Goal: Transaction & Acquisition: Purchase product/service

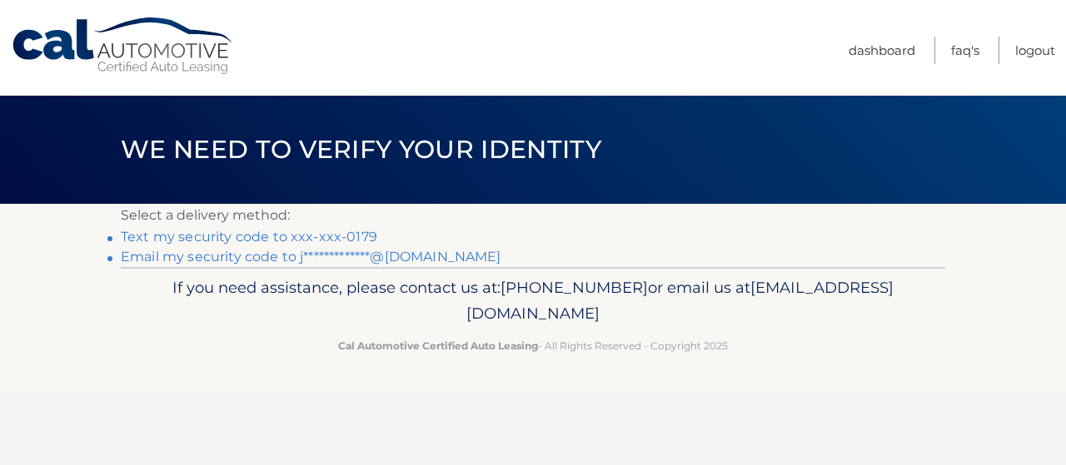
click at [303, 242] on link "Text my security code to xxx-xxx-0179" at bounding box center [249, 237] width 256 height 16
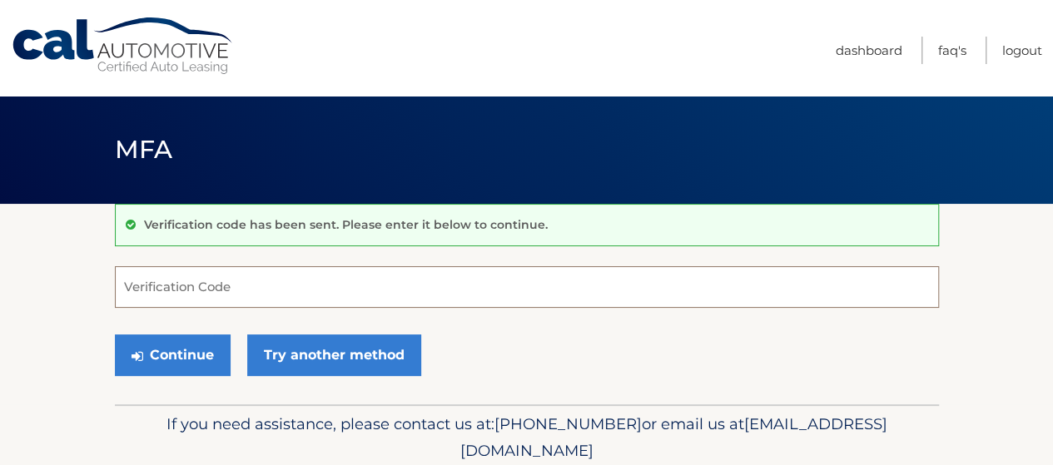
click at [246, 294] on input "Verification Code" at bounding box center [527, 287] width 824 height 42
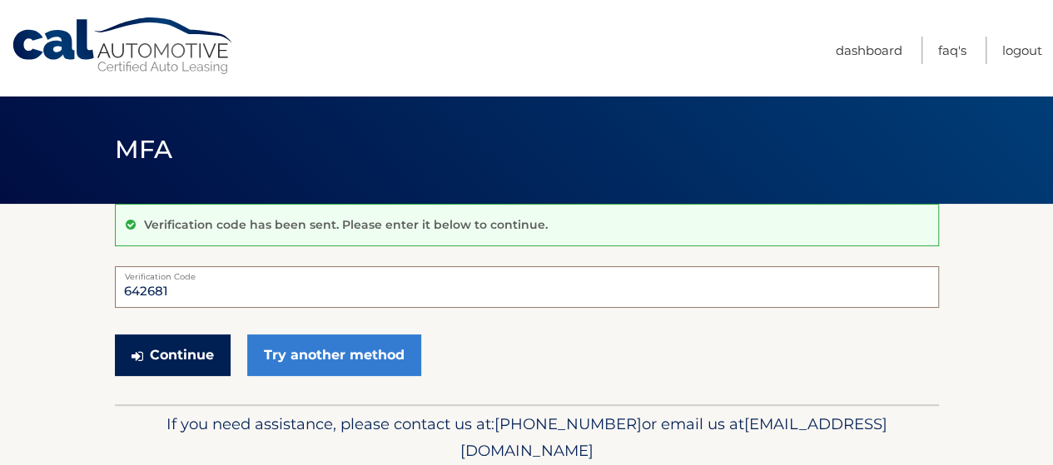
type input "642681"
click at [176, 355] on button "Continue" at bounding box center [173, 356] width 116 height 42
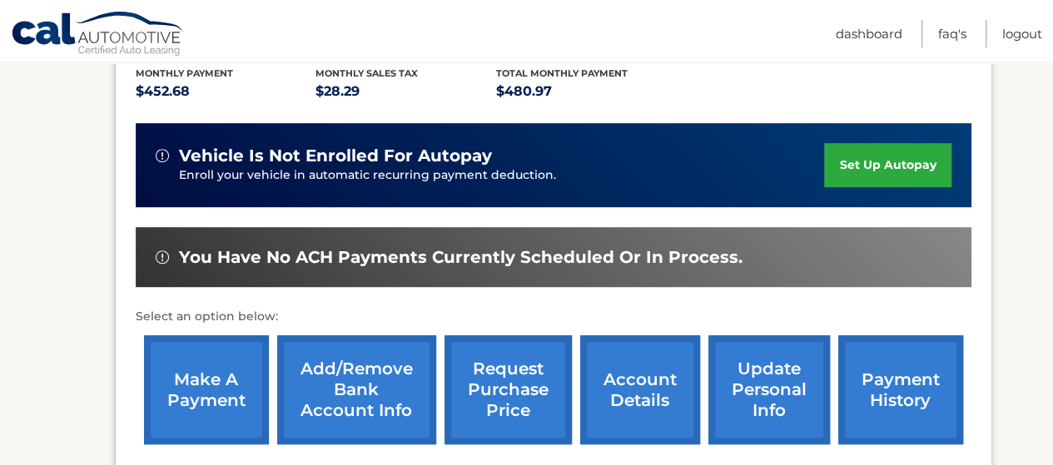
scroll to position [388, 0]
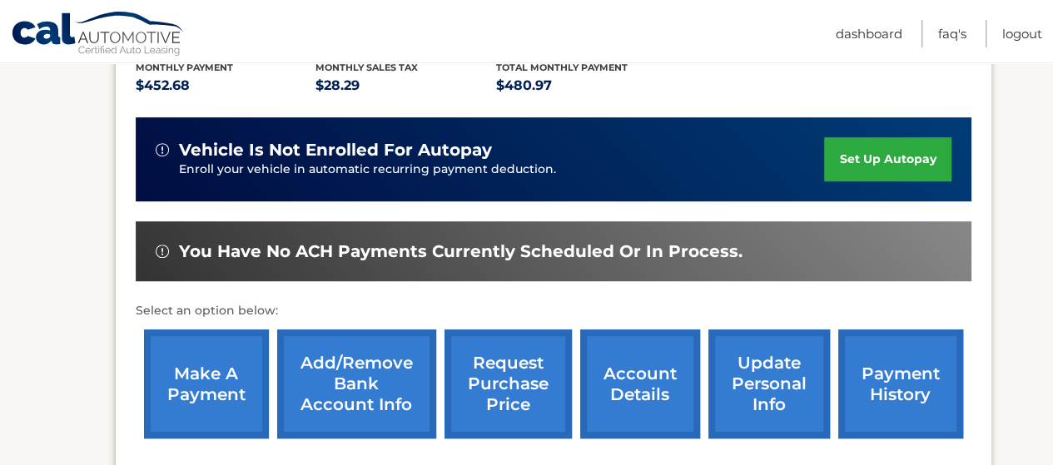
click at [200, 380] on link "make a payment" at bounding box center [206, 384] width 125 height 109
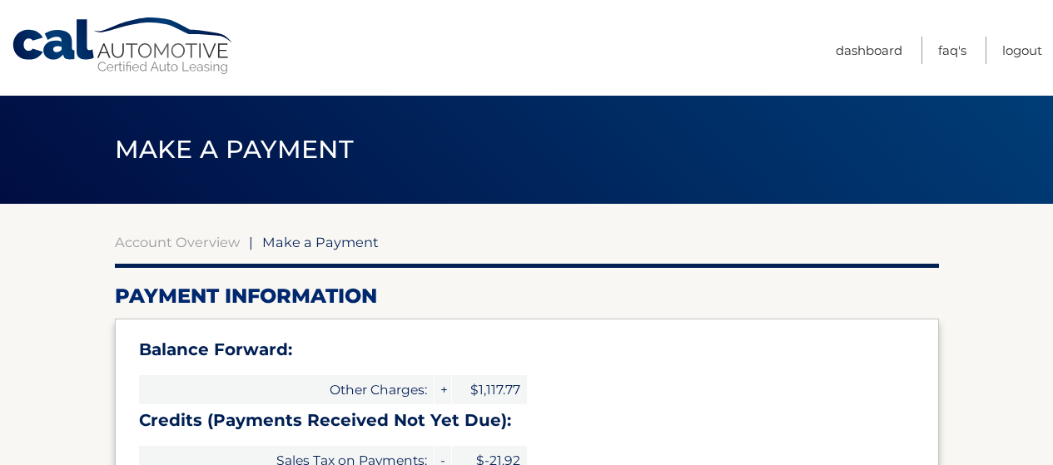
select select "ZTlkMjlhNDItZjdiNC00MjJmLWIzODUtMTIzNzFkNDdmZGNi"
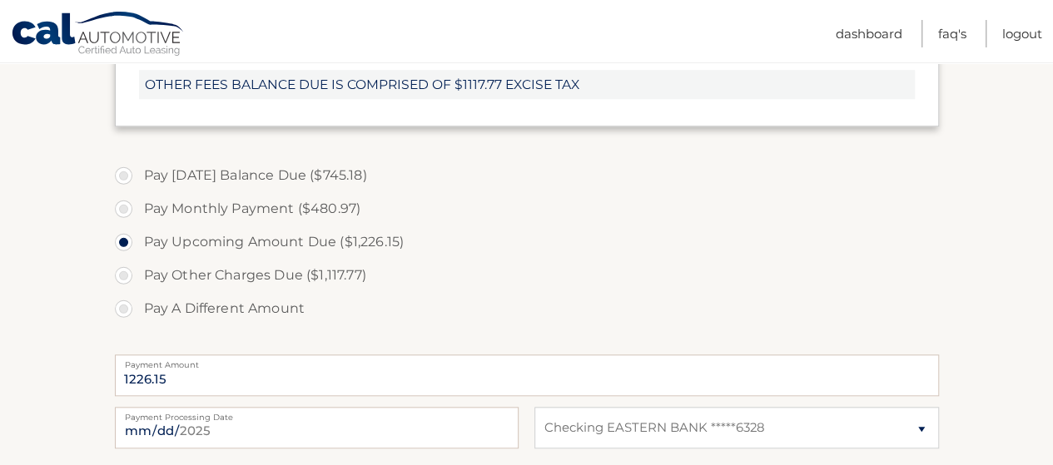
scroll to position [693, 0]
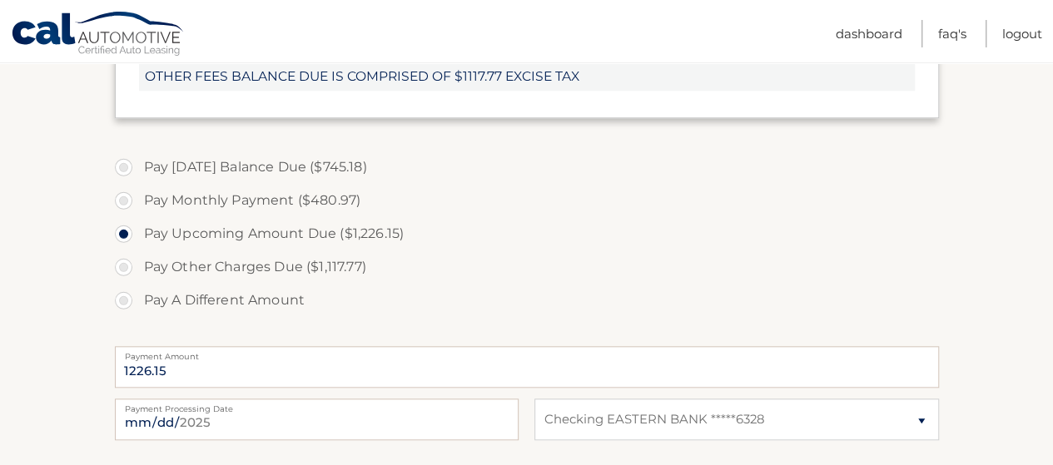
click at [126, 217] on label "Pay Monthly Payment ($480.97)" at bounding box center [527, 200] width 824 height 33
click at [126, 211] on input "Pay Monthly Payment ($480.97)" at bounding box center [130, 197] width 17 height 27
radio input "true"
type input "480.97"
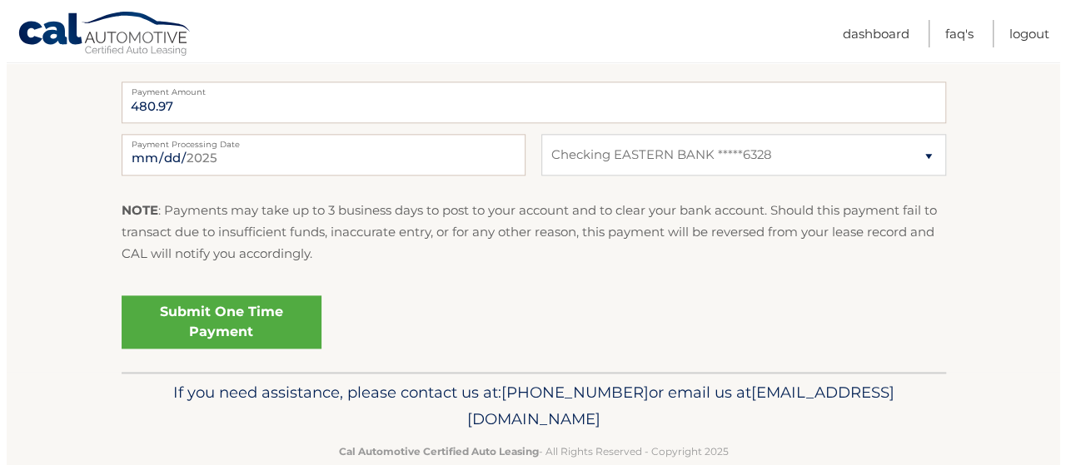
scroll to position [971, 0]
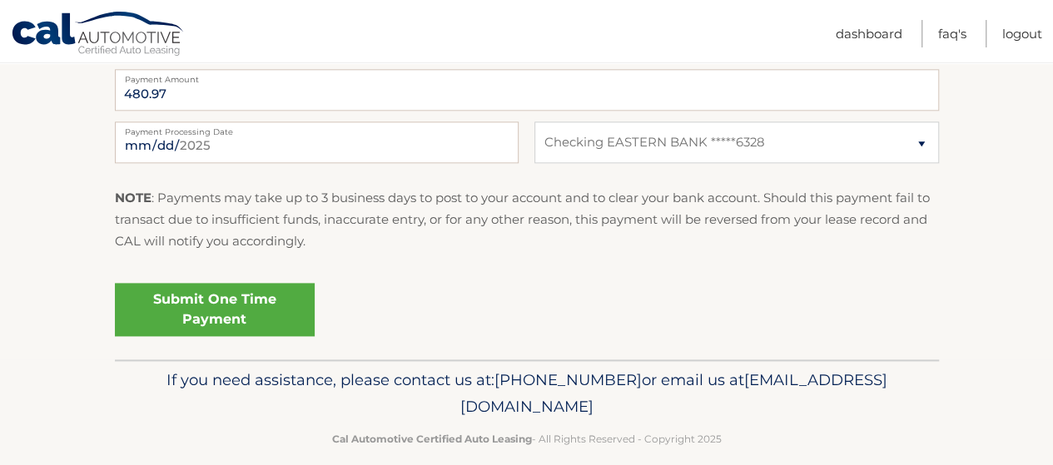
click at [233, 336] on link "Submit One Time Payment" at bounding box center [215, 309] width 200 height 53
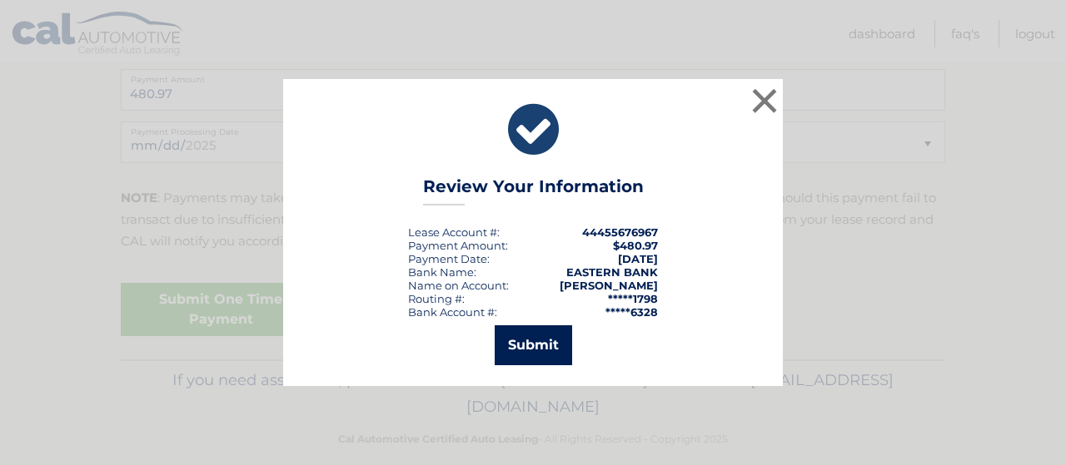
click at [517, 354] on button "Submit" at bounding box center [533, 346] width 77 height 40
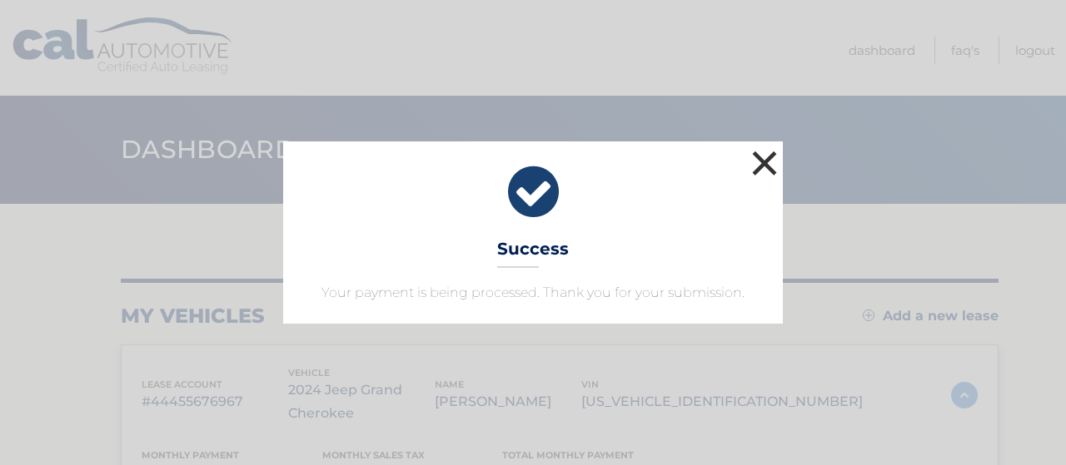
click at [759, 147] on button "×" at bounding box center [764, 163] width 33 height 33
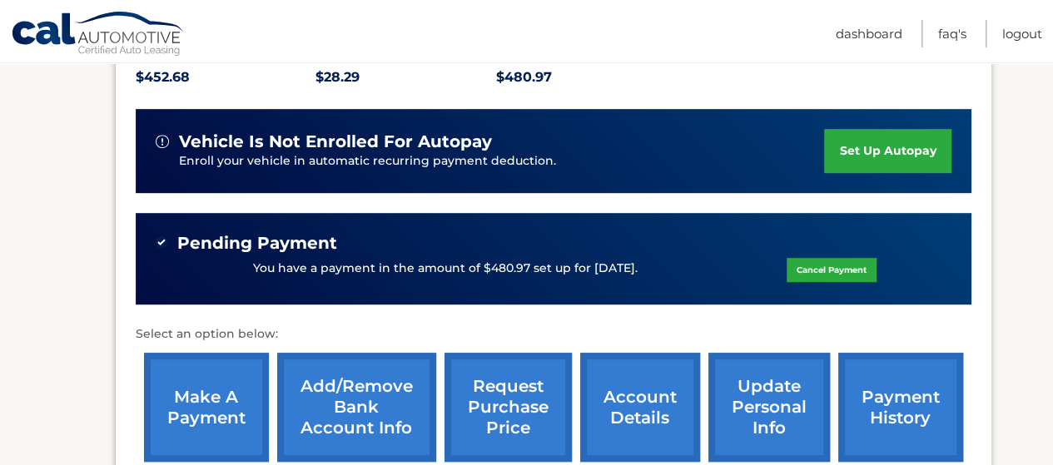
scroll to position [326, 0]
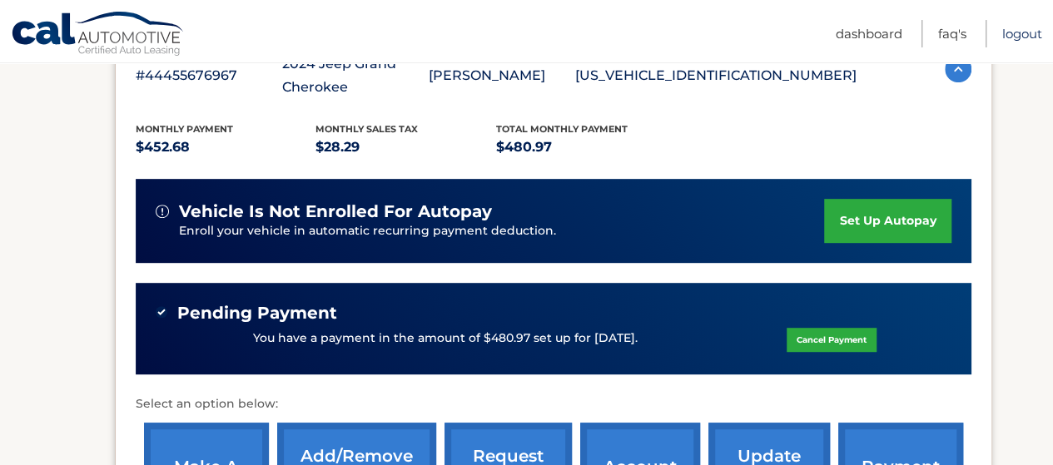
click at [1019, 36] on link "Logout" at bounding box center [1022, 33] width 40 height 27
